Goal: Find specific page/section: Find specific page/section

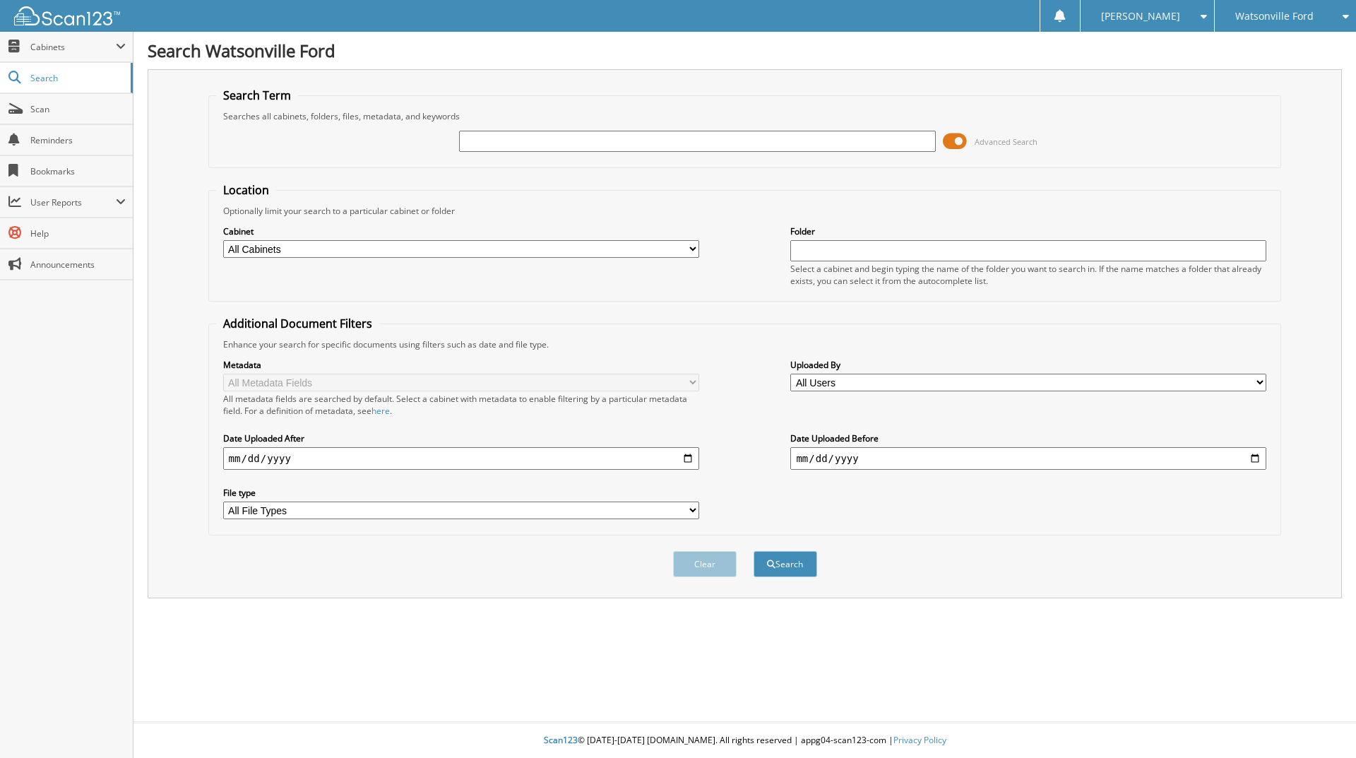
click at [503, 150] on div at bounding box center [697, 141] width 476 height 24
click at [502, 143] on input "text" at bounding box center [697, 141] width 476 height 21
click at [518, 135] on input "text" at bounding box center [697, 141] width 476 height 21
click at [410, 106] on fieldset "Search Term Searches all cabinets, folders, files, metadata, and keywords Advan…" at bounding box center [744, 128] width 1073 height 81
click at [506, 141] on input "text" at bounding box center [697, 141] width 476 height 21
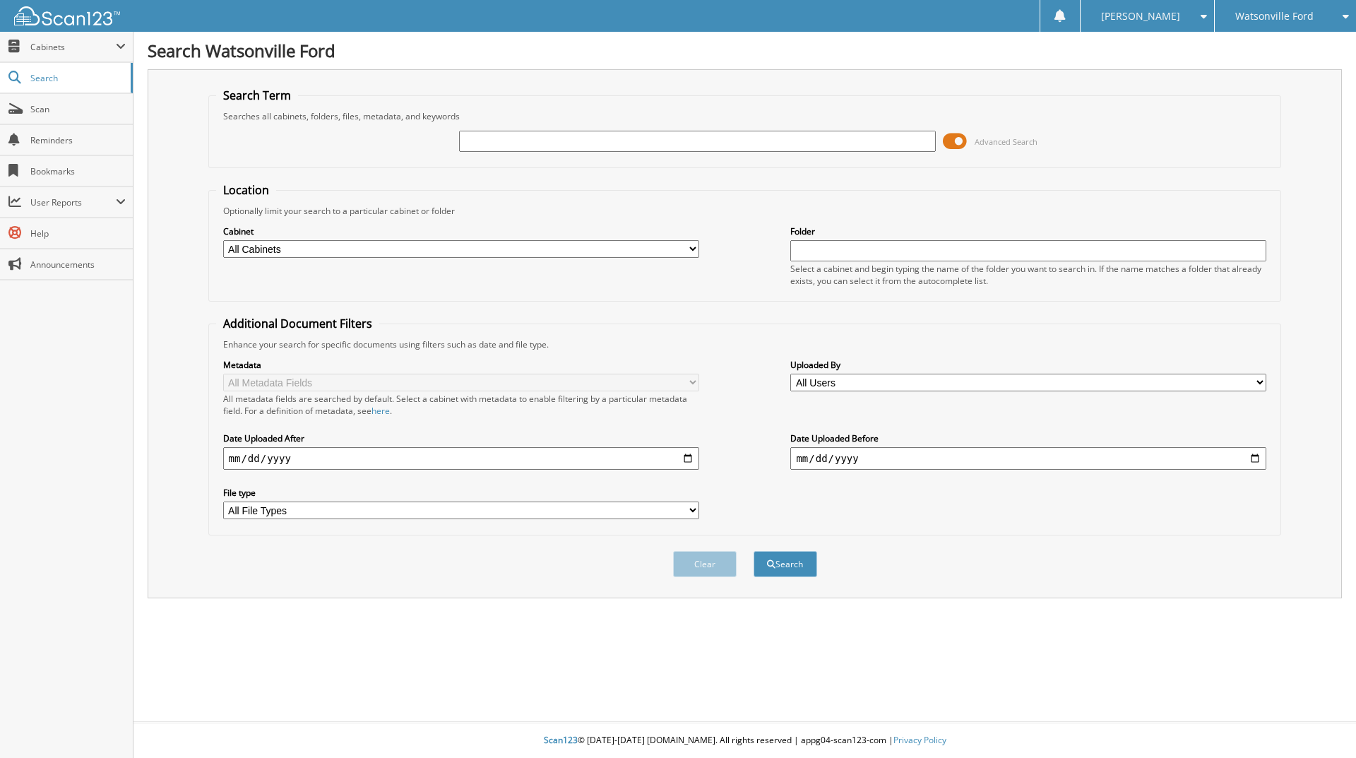
paste input "45554"
type input "45554"
click at [753, 551] on button "Search" at bounding box center [785, 564] width 64 height 26
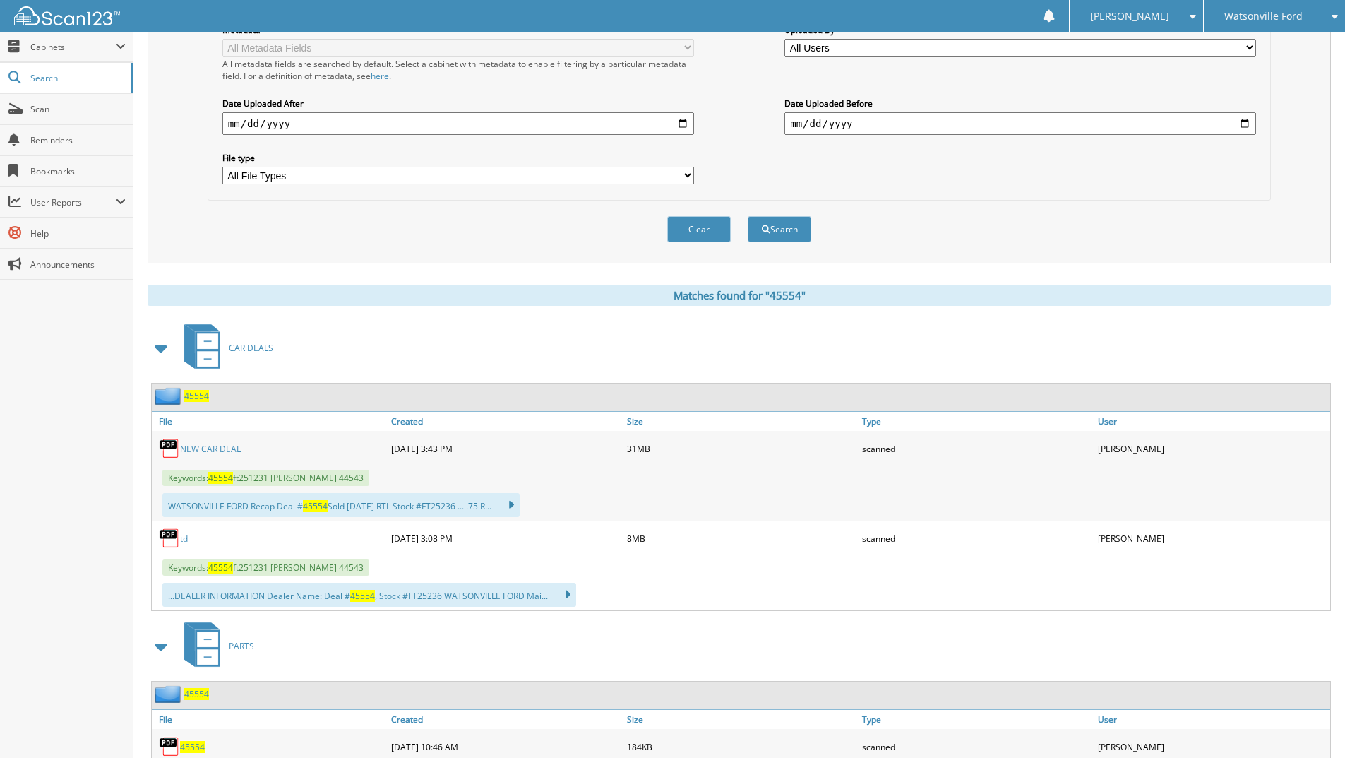
scroll to position [337, 0]
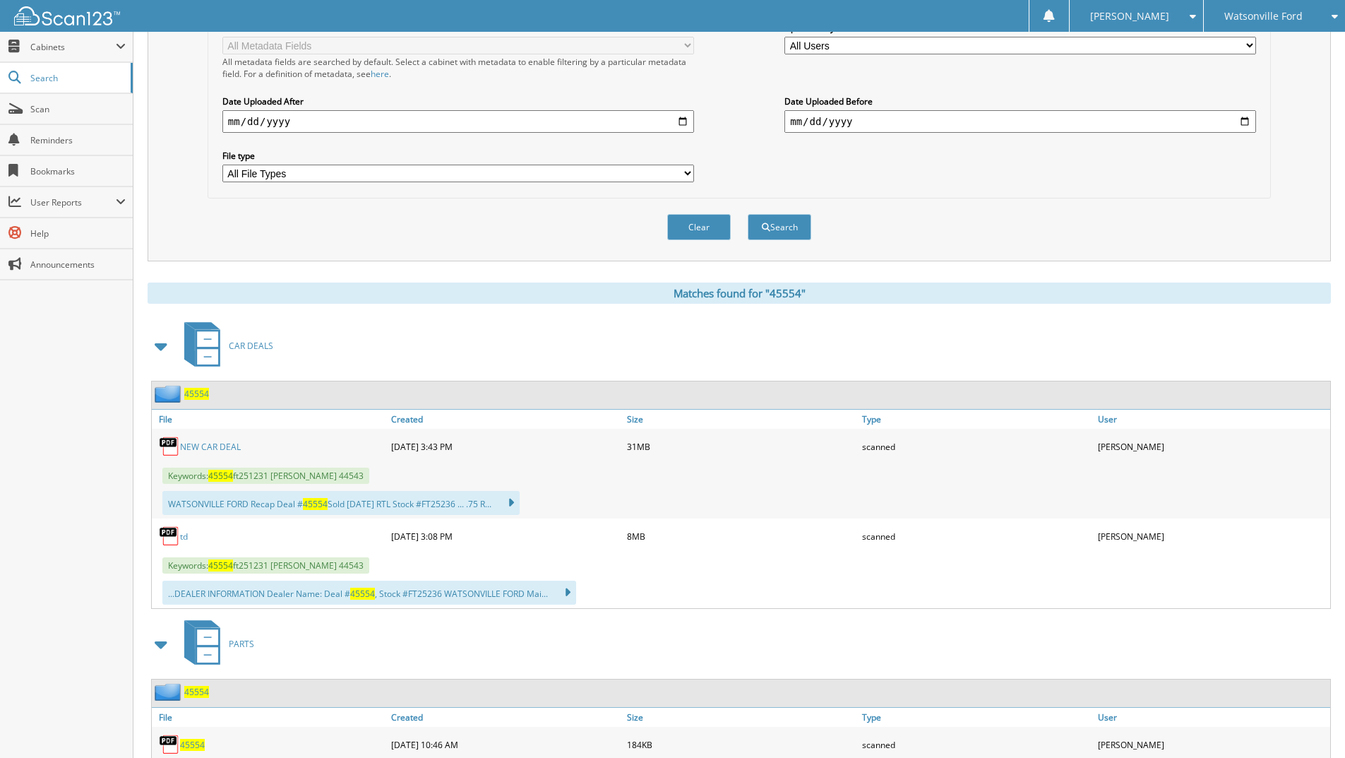
click at [225, 443] on link "NEW CAR DEAL" at bounding box center [210, 447] width 61 height 12
click at [50, 100] on link "Scan" at bounding box center [66, 109] width 133 height 30
